Goal: Information Seeking & Learning: Learn about a topic

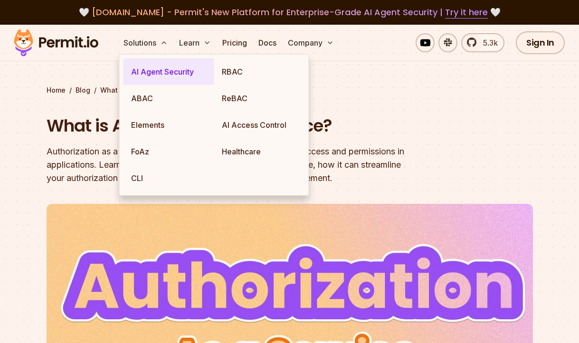
click at [145, 72] on link "AI Agent Security" at bounding box center [169, 71] width 91 height 27
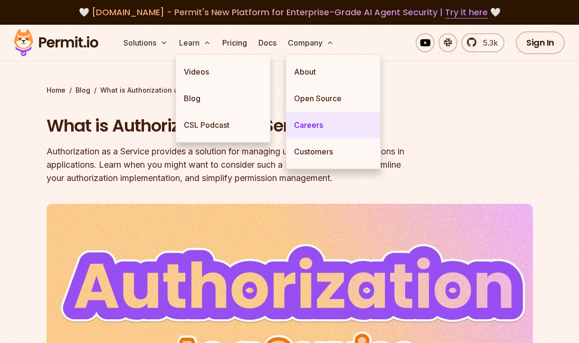
click at [324, 128] on link "Careers" at bounding box center [334, 125] width 94 height 27
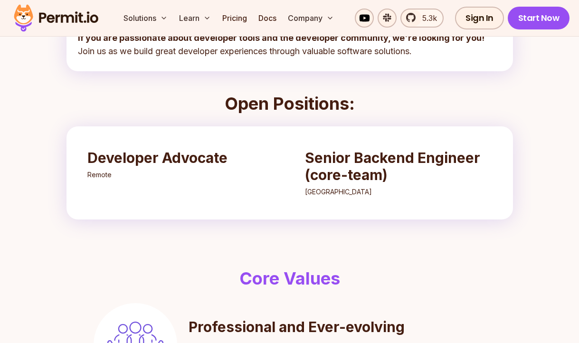
scroll to position [233, 0]
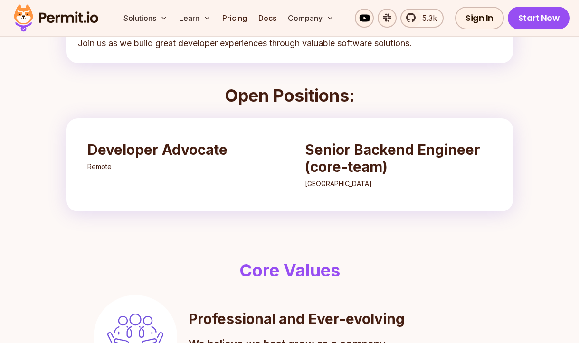
click at [171, 150] on h3 "Developer Advocate" at bounding box center [180, 149] width 187 height 17
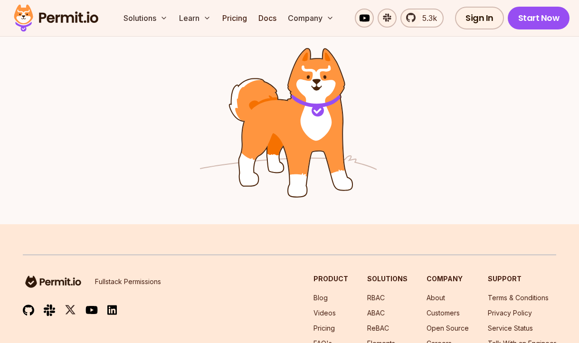
scroll to position [1177, 0]
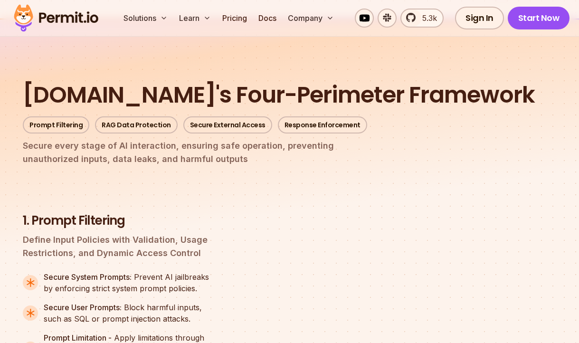
scroll to position [1153, 0]
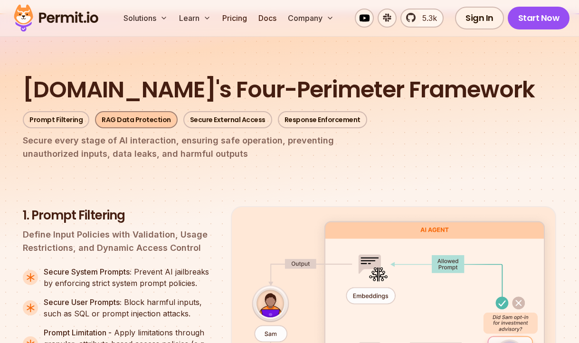
click at [152, 111] on link "RAG Data Protection" at bounding box center [136, 119] width 83 height 17
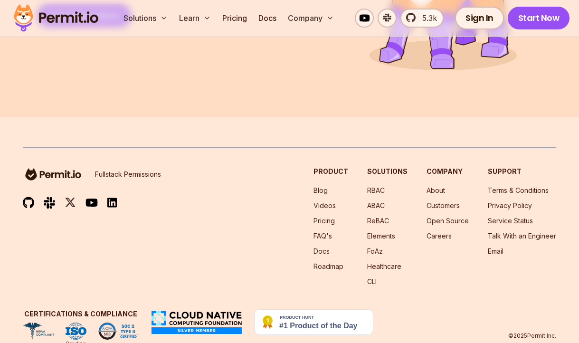
scroll to position [4321, 0]
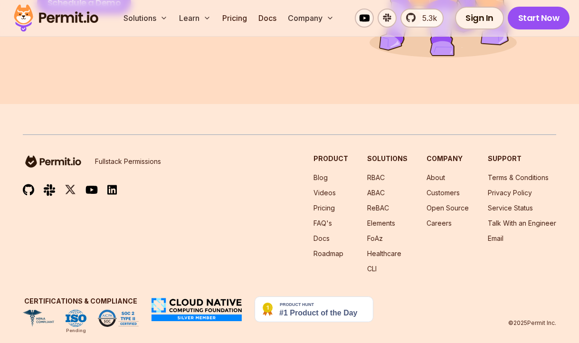
click at [333, 233] on ul "Blog Videos Pricing FAQ's Docs Roadmap" at bounding box center [331, 216] width 35 height 86
click at [330, 250] on link "Roadmap" at bounding box center [329, 254] width 30 height 8
click at [320, 301] on img at bounding box center [314, 310] width 119 height 26
click at [381, 173] on link "RBAC" at bounding box center [376, 177] width 18 height 8
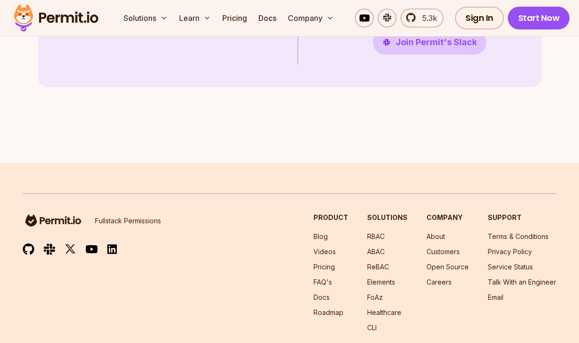
scroll to position [2616, 0]
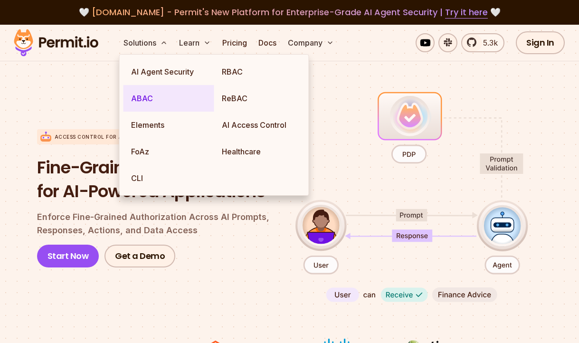
click at [152, 104] on link "ABAC" at bounding box center [169, 98] width 91 height 27
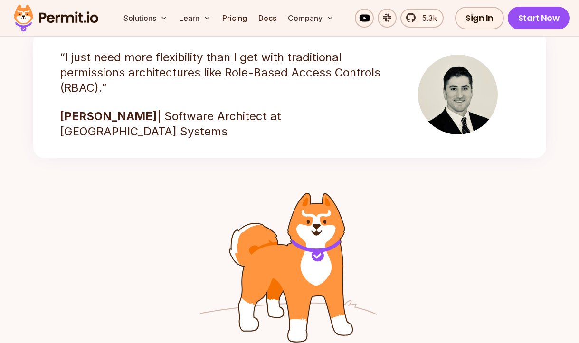
scroll to position [1718, 0]
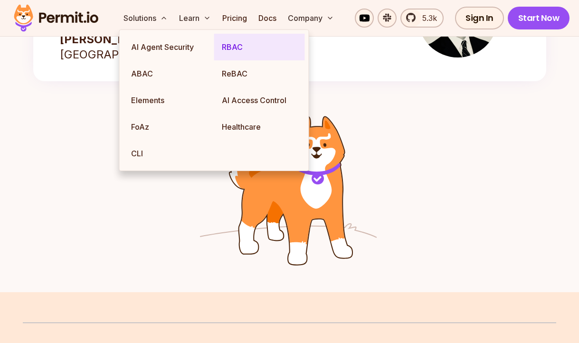
click at [231, 52] on link "RBAC" at bounding box center [259, 47] width 91 height 27
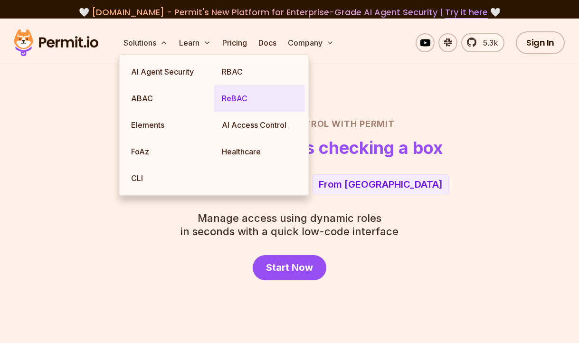
click at [228, 87] on link "ReBAC" at bounding box center [259, 98] width 91 height 27
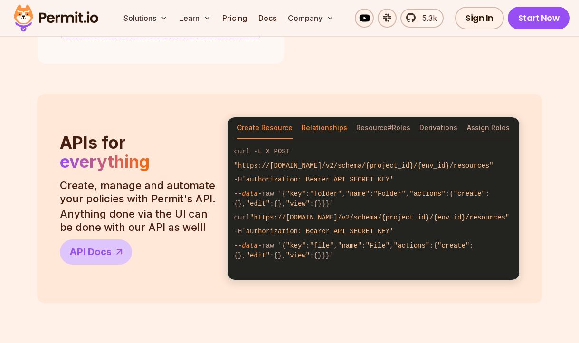
scroll to position [783, 0]
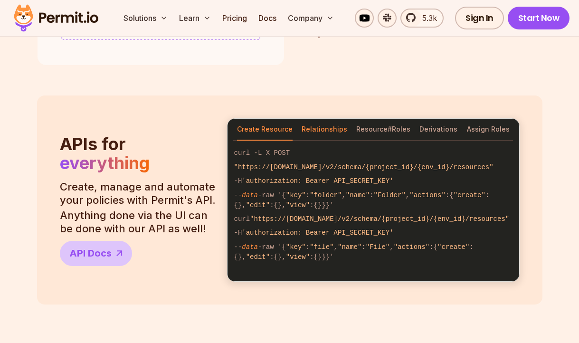
click at [326, 126] on button "Relationships" at bounding box center [325, 130] width 46 height 22
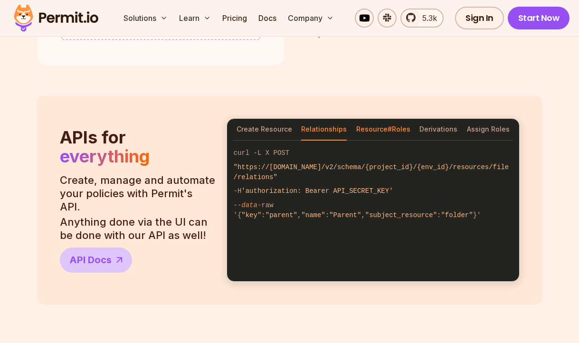
click at [379, 127] on button "Resource#Roles" at bounding box center [383, 130] width 54 height 22
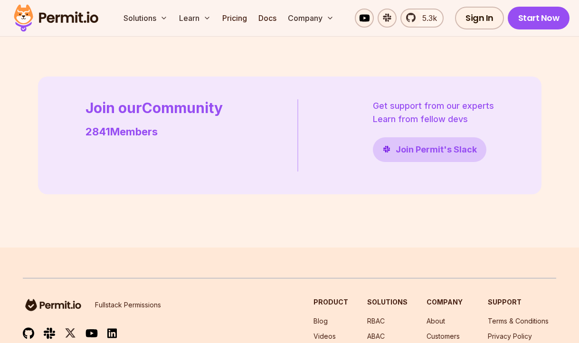
scroll to position [2775, 0]
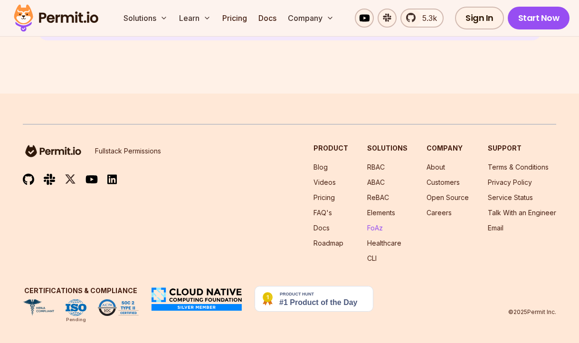
click at [378, 226] on link "FoAz" at bounding box center [375, 228] width 16 height 8
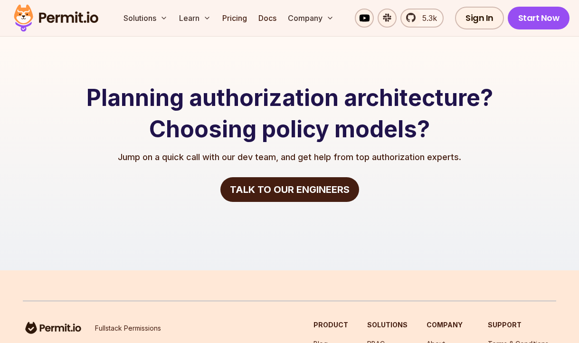
scroll to position [1981, 0]
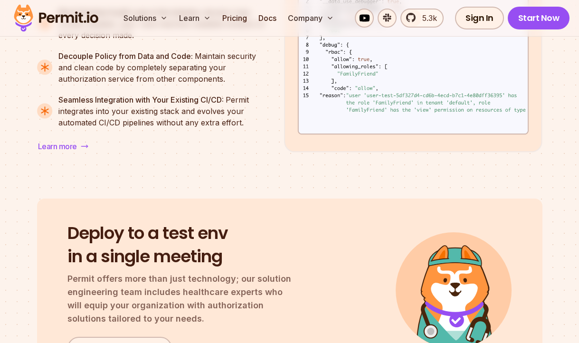
scroll to position [1686, 0]
